Goal: Navigation & Orientation: Find specific page/section

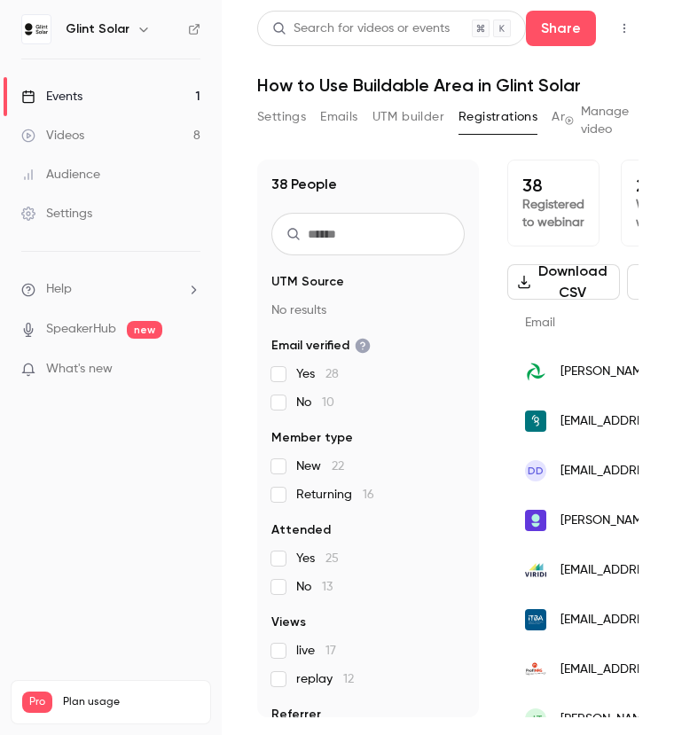
click at [66, 92] on div "Events" at bounding box center [51, 97] width 61 height 18
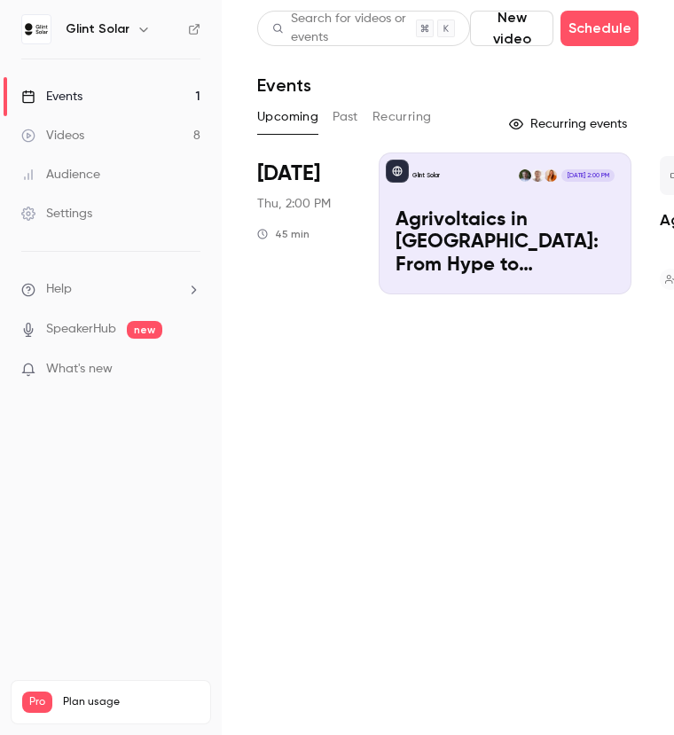
click at [66, 91] on div "Events" at bounding box center [51, 97] width 61 height 18
click at [350, 121] on button "Past" at bounding box center [345, 117] width 26 height 28
